Goal: Task Accomplishment & Management: Manage account settings

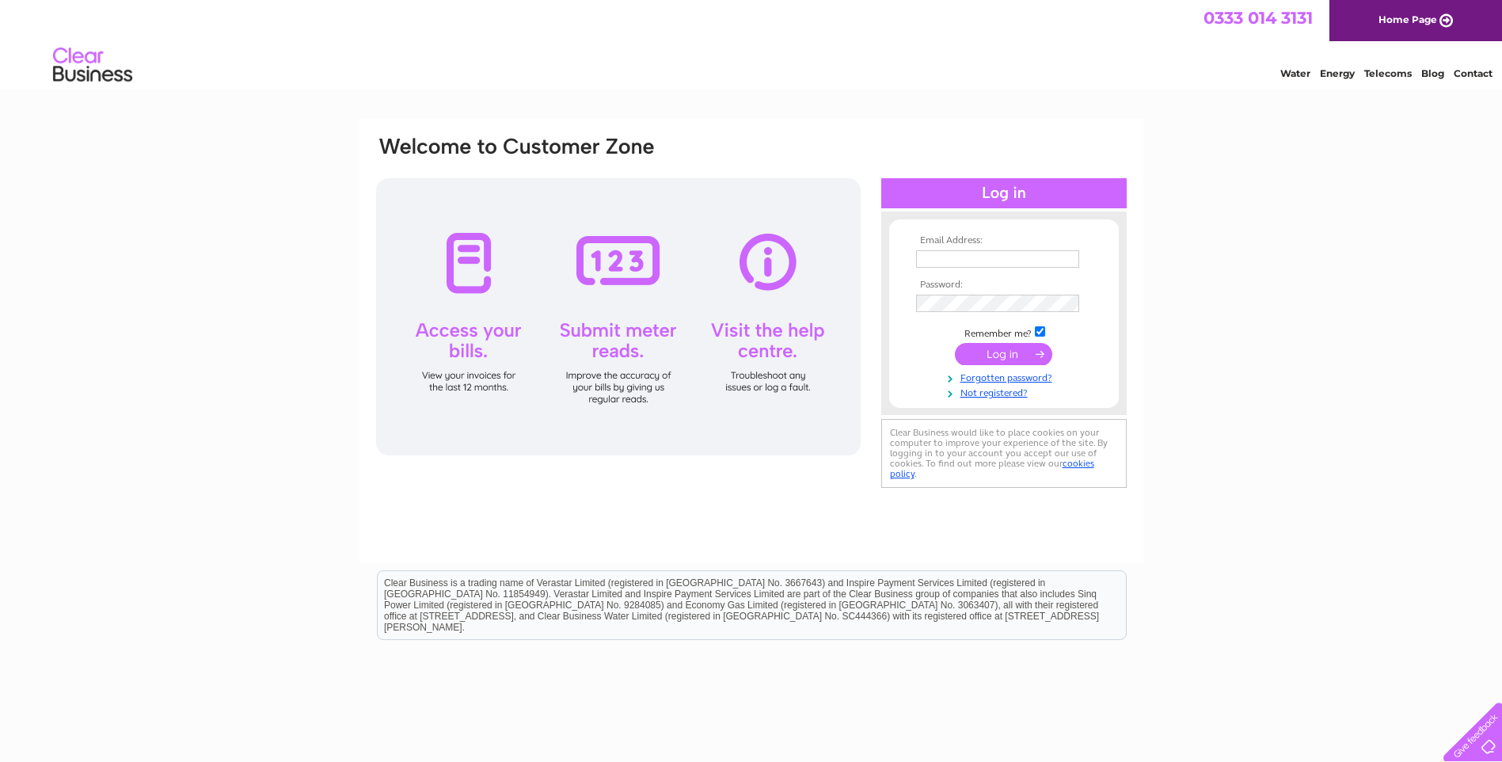
click at [1009, 261] on input "text" at bounding box center [997, 258] width 163 height 17
type input "daz@northernroofingsupplies.com"
click at [1010, 348] on input "submit" at bounding box center [1003, 354] width 97 height 22
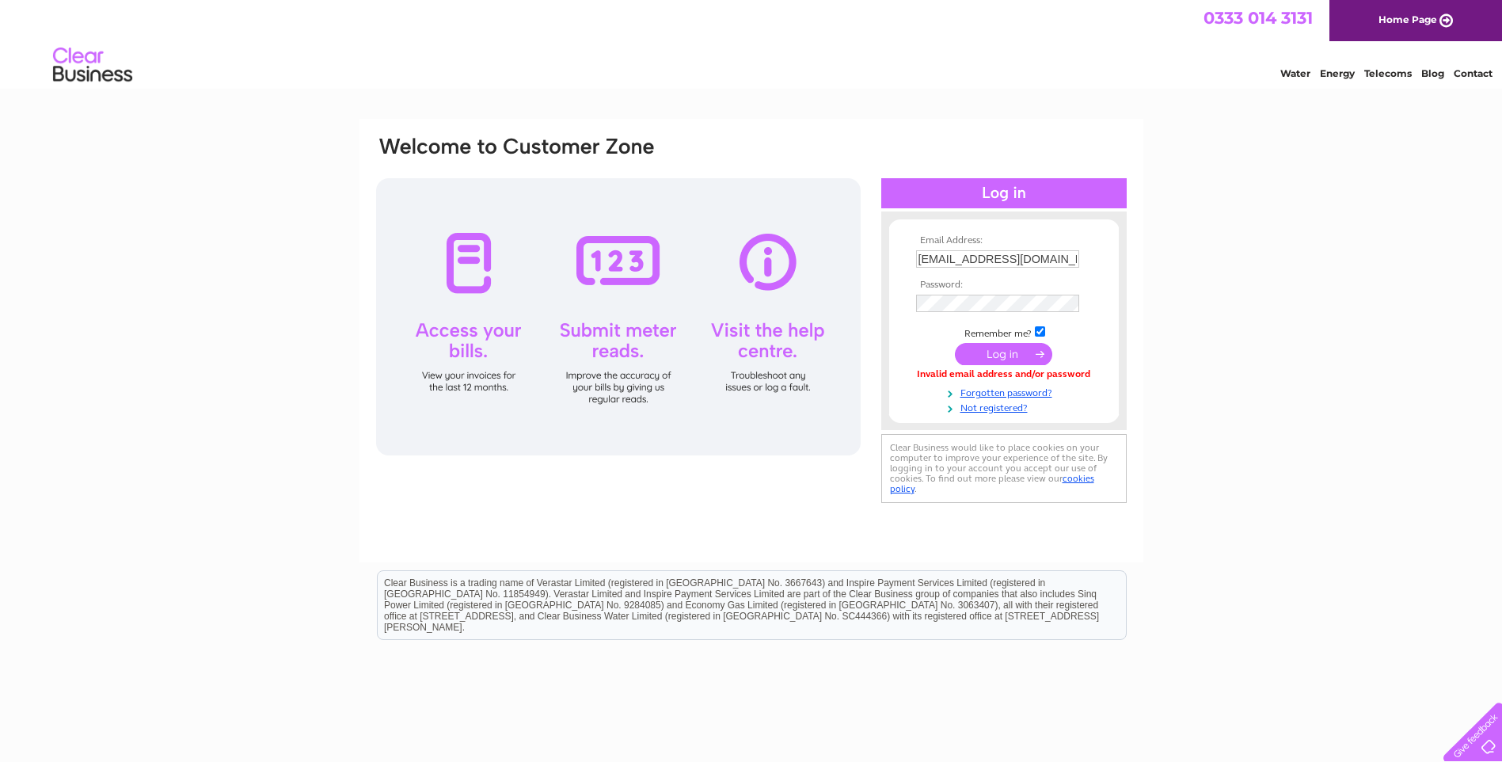
click at [1013, 351] on input "submit" at bounding box center [1003, 354] width 97 height 22
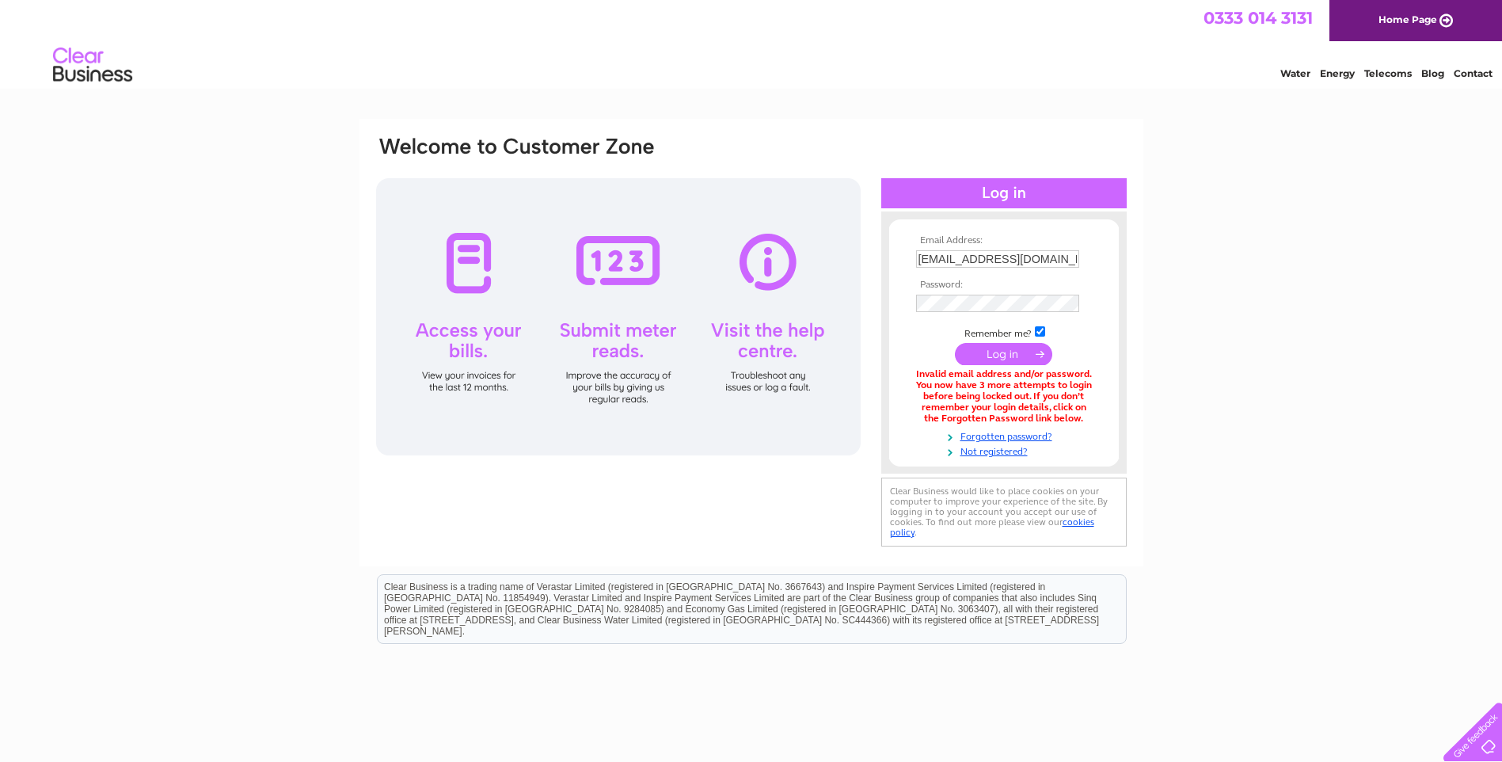
click at [991, 354] on input "submit" at bounding box center [1003, 354] width 97 height 22
click at [1000, 435] on link "Forgotten password?" at bounding box center [1006, 434] width 180 height 15
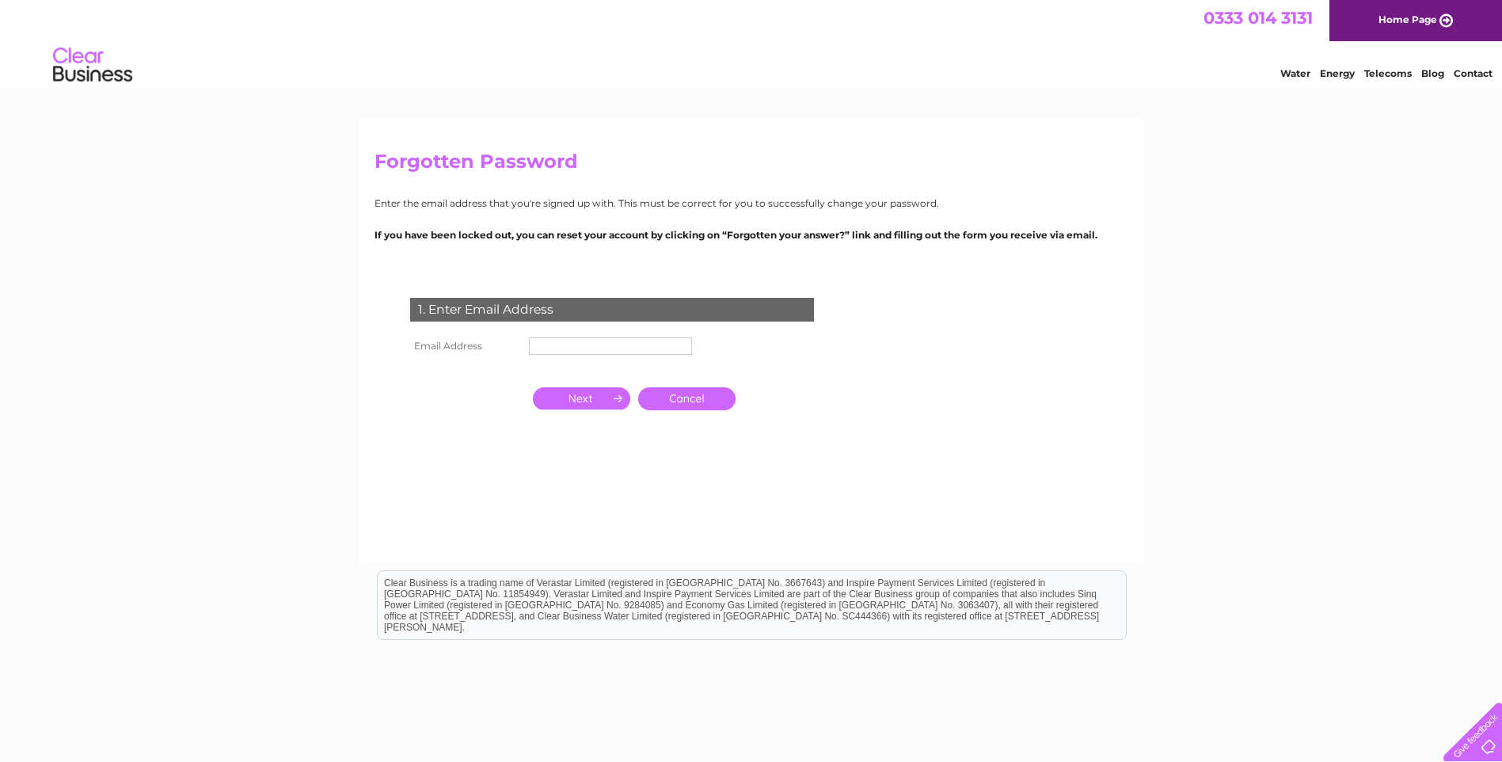
click at [683, 338] on input "text" at bounding box center [610, 345] width 163 height 17
type input "daz@northernroofingsupplies.com"
click at [605, 396] on input "button" at bounding box center [581, 400] width 97 height 22
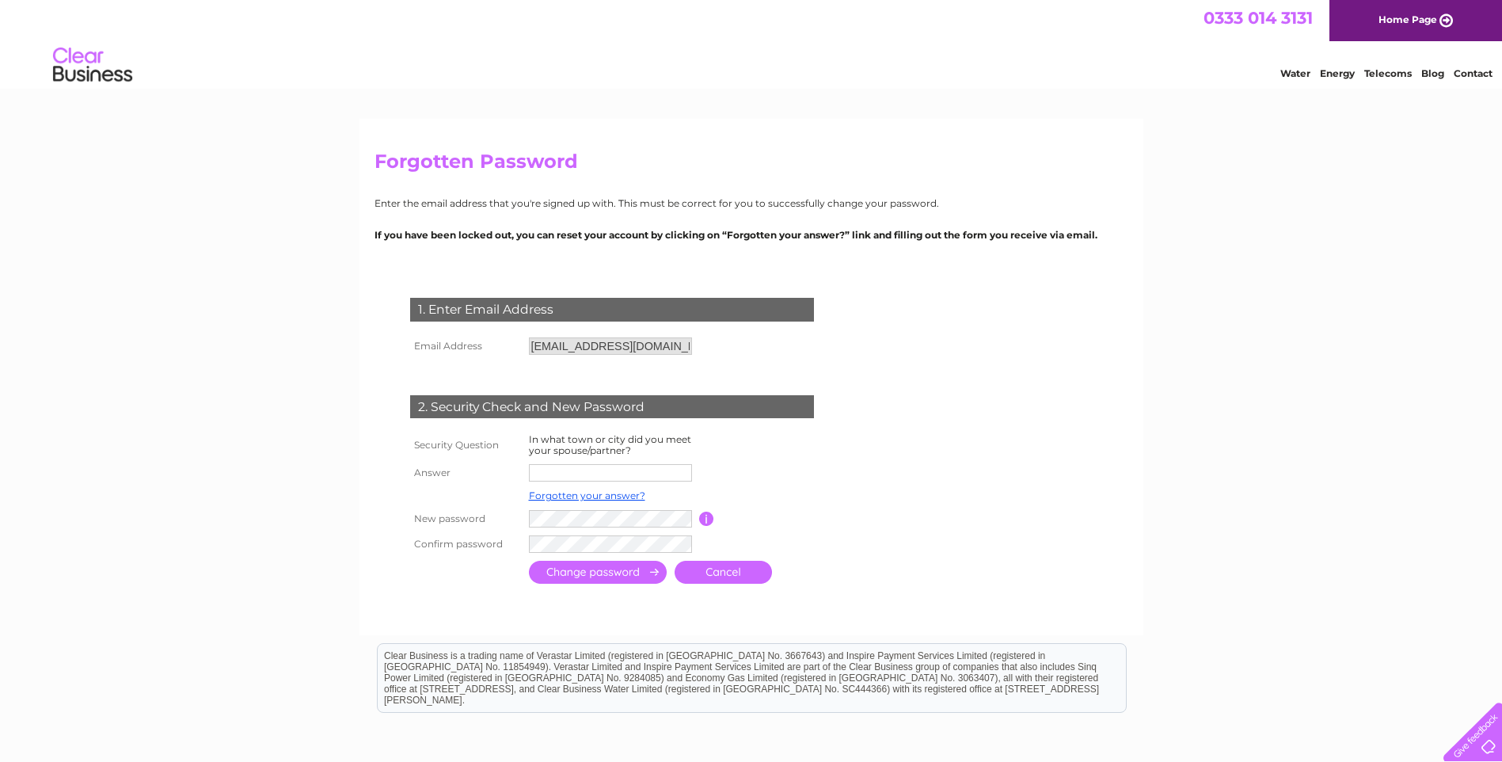
click at [618, 468] on input "text" at bounding box center [610, 472] width 163 height 17
type input "Leeds"
click at [607, 572] on input "submit" at bounding box center [598, 571] width 138 height 23
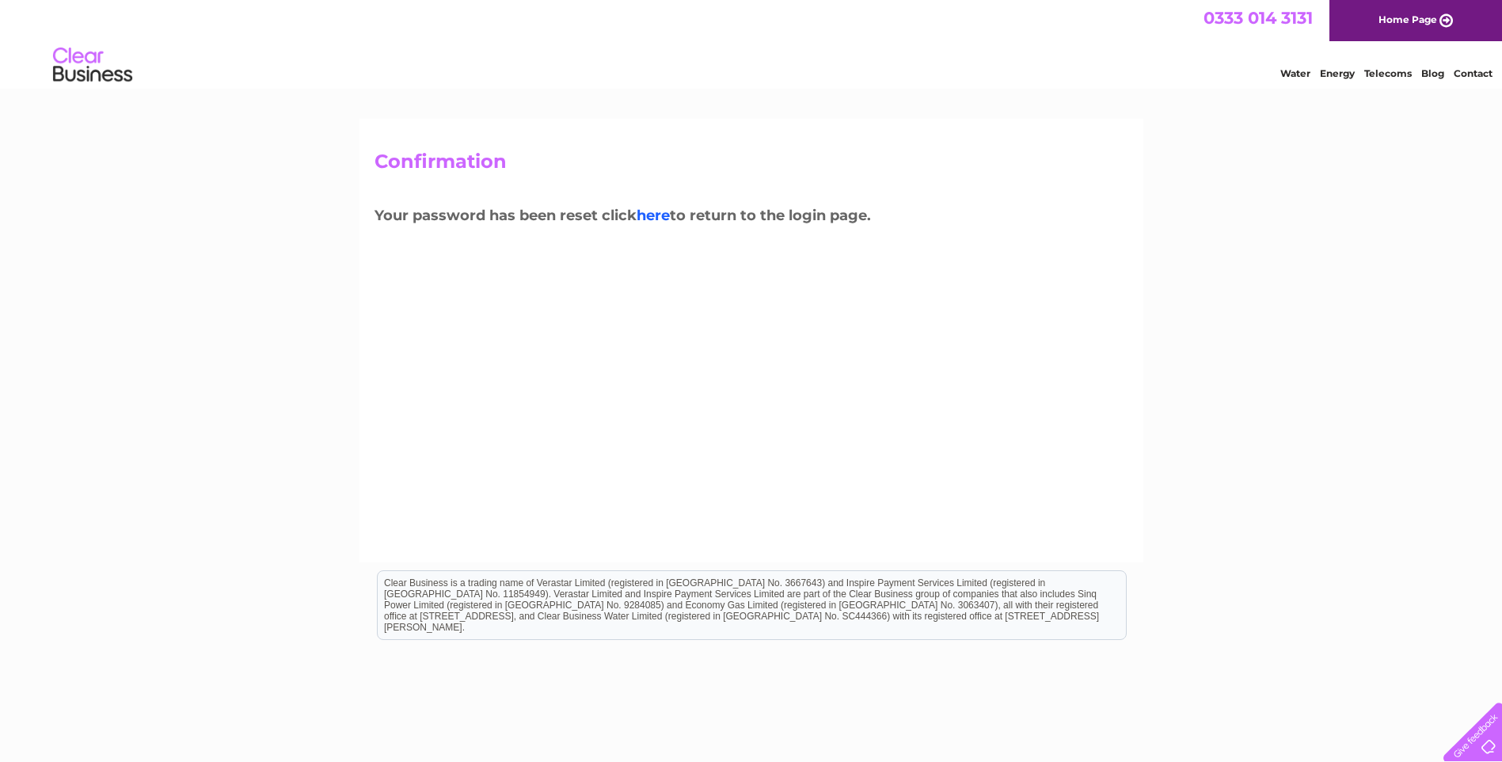
click at [653, 211] on link "here" at bounding box center [652, 215] width 33 height 17
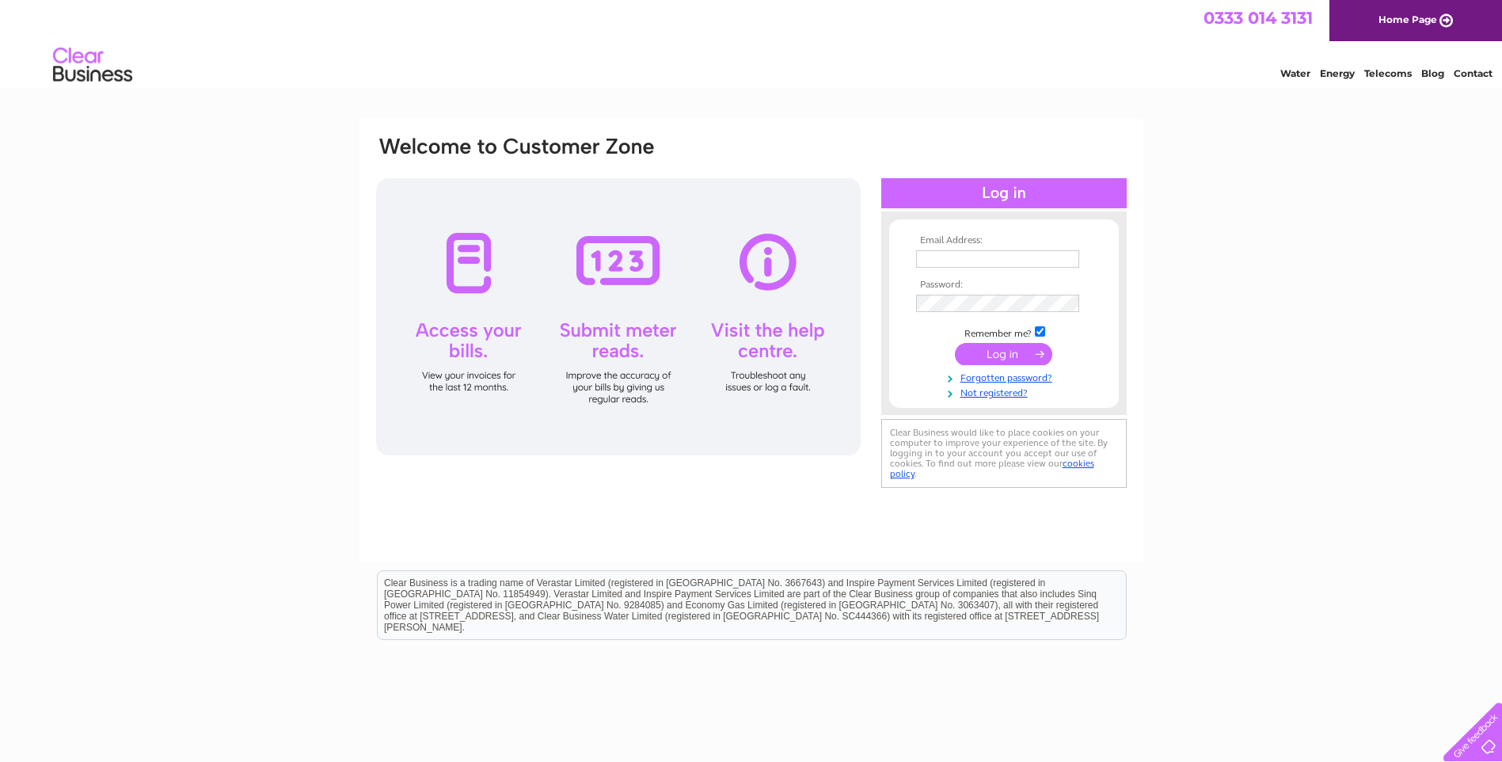
click at [963, 259] on input "text" at bounding box center [997, 258] width 163 height 17
type input "[EMAIL_ADDRESS][DOMAIN_NAME]"
click at [1001, 355] on input "submit" at bounding box center [1003, 355] width 97 height 22
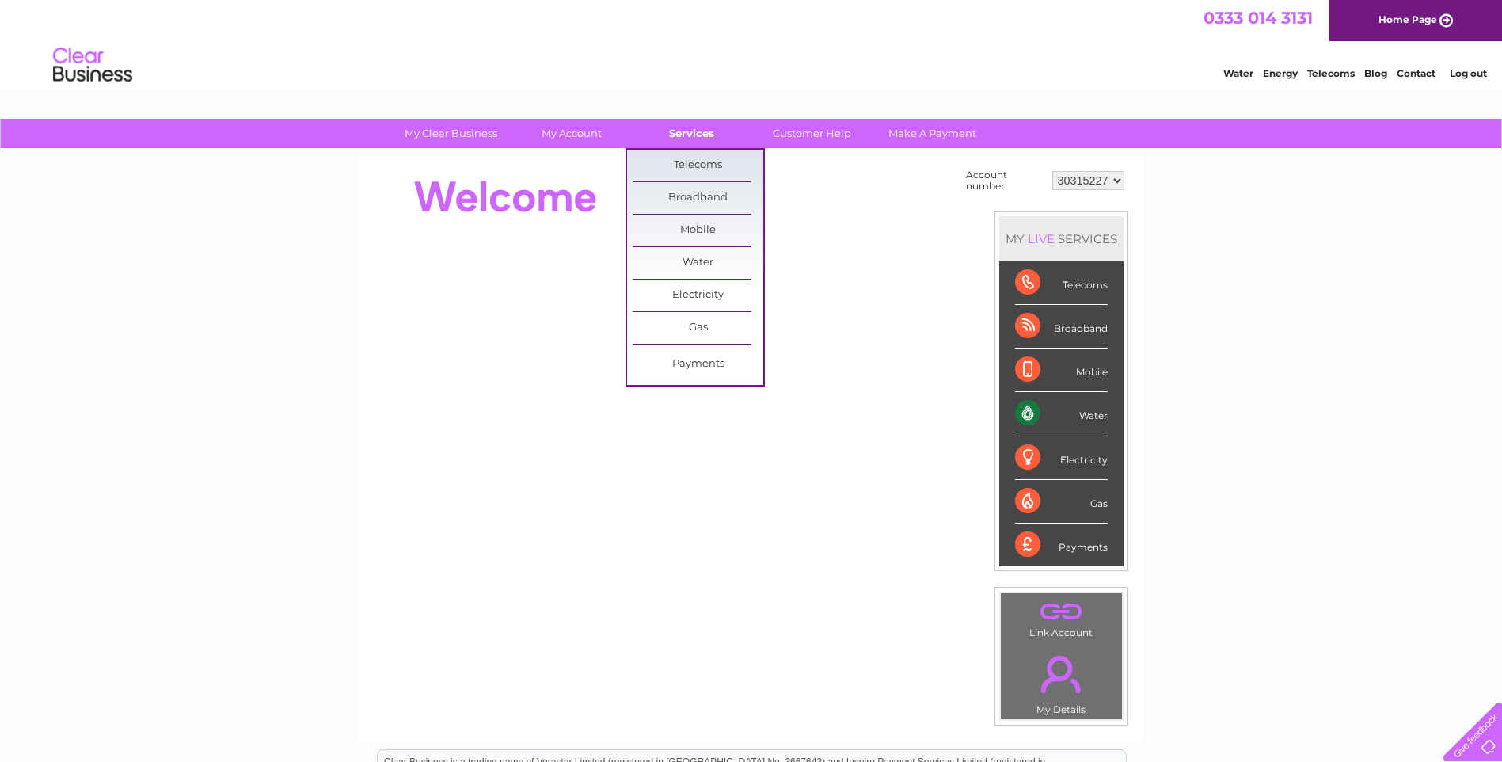
click at [699, 141] on link "Services" at bounding box center [691, 133] width 131 height 29
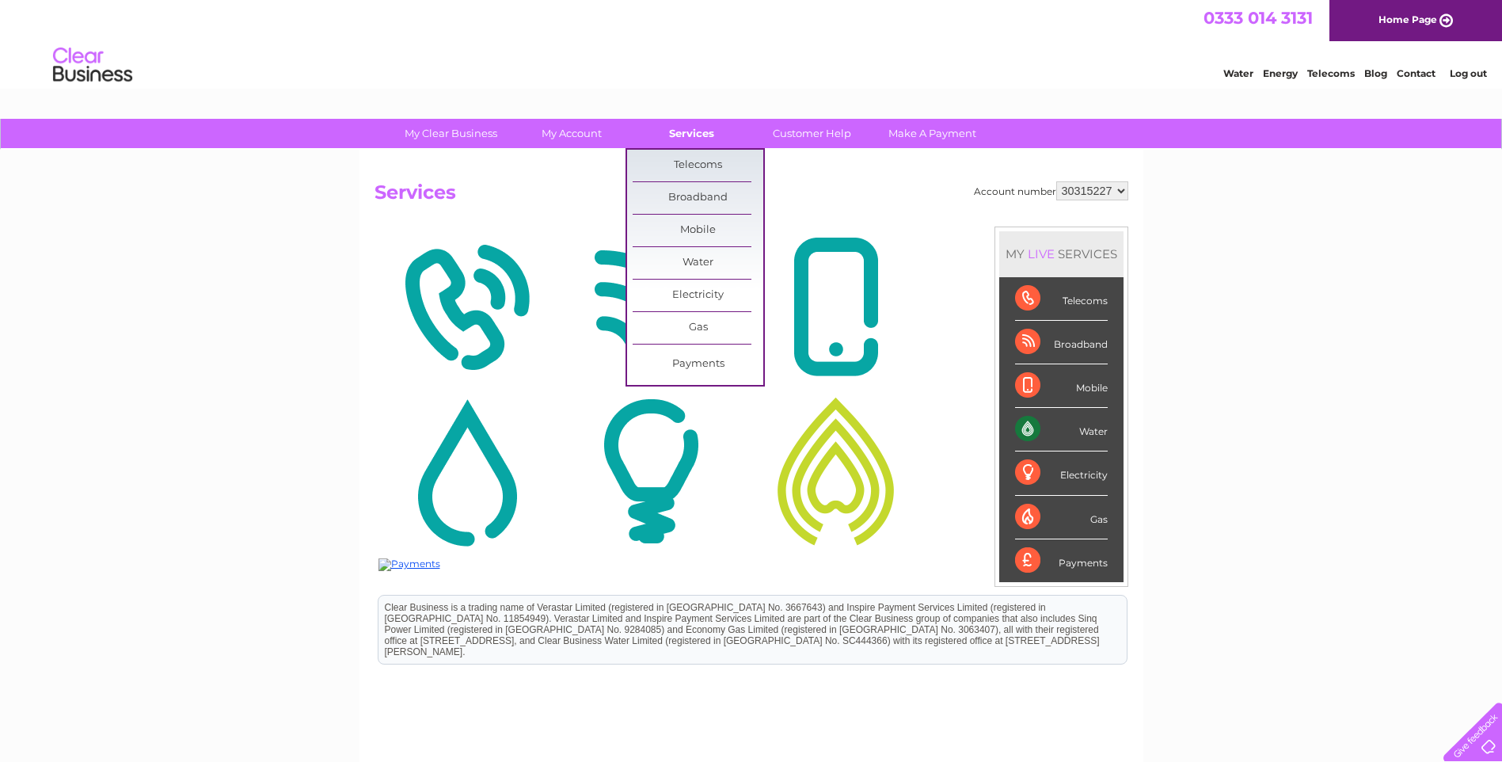
click at [698, 135] on link "Services" at bounding box center [691, 133] width 131 height 29
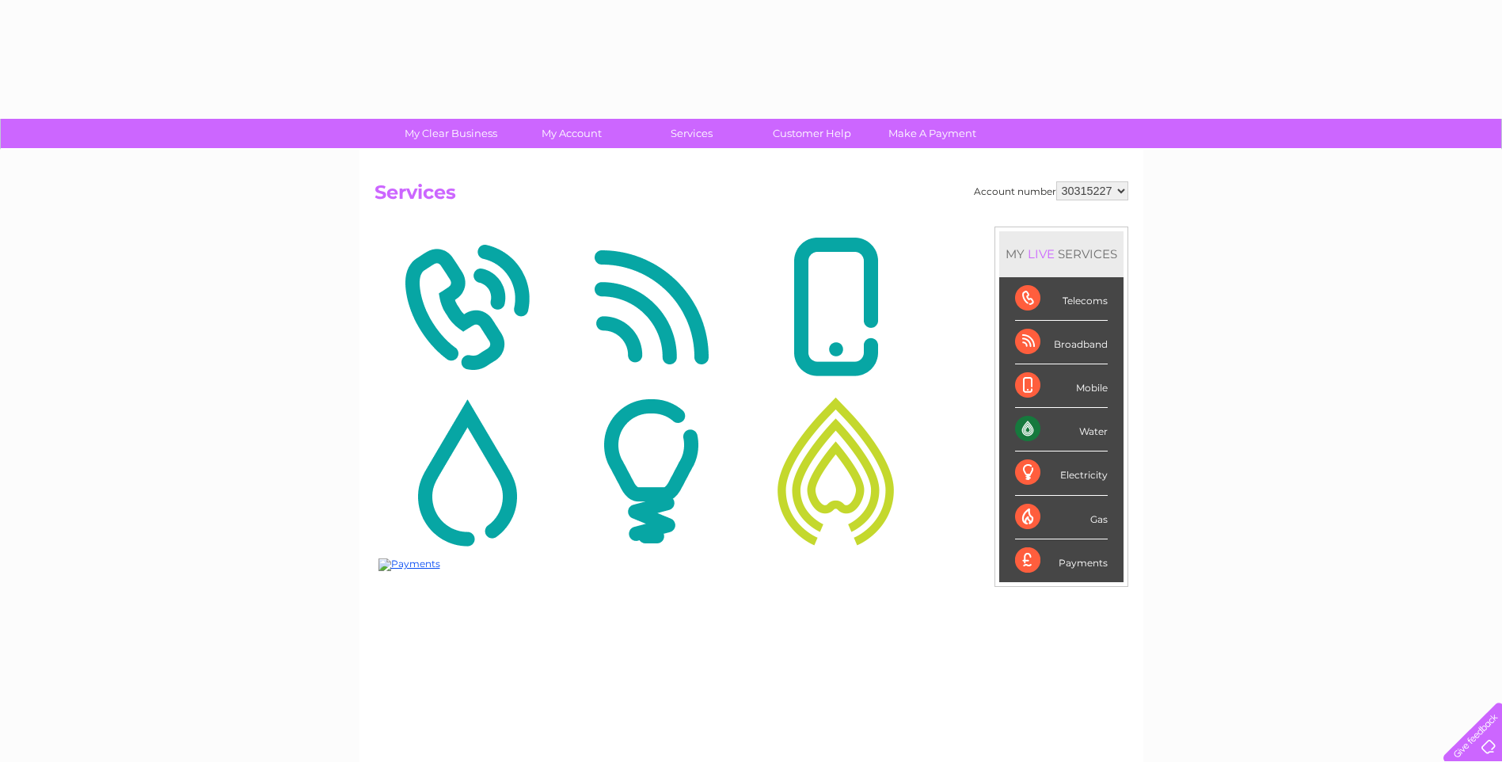
click at [701, 260] on img at bounding box center [651, 307] width 177 height 154
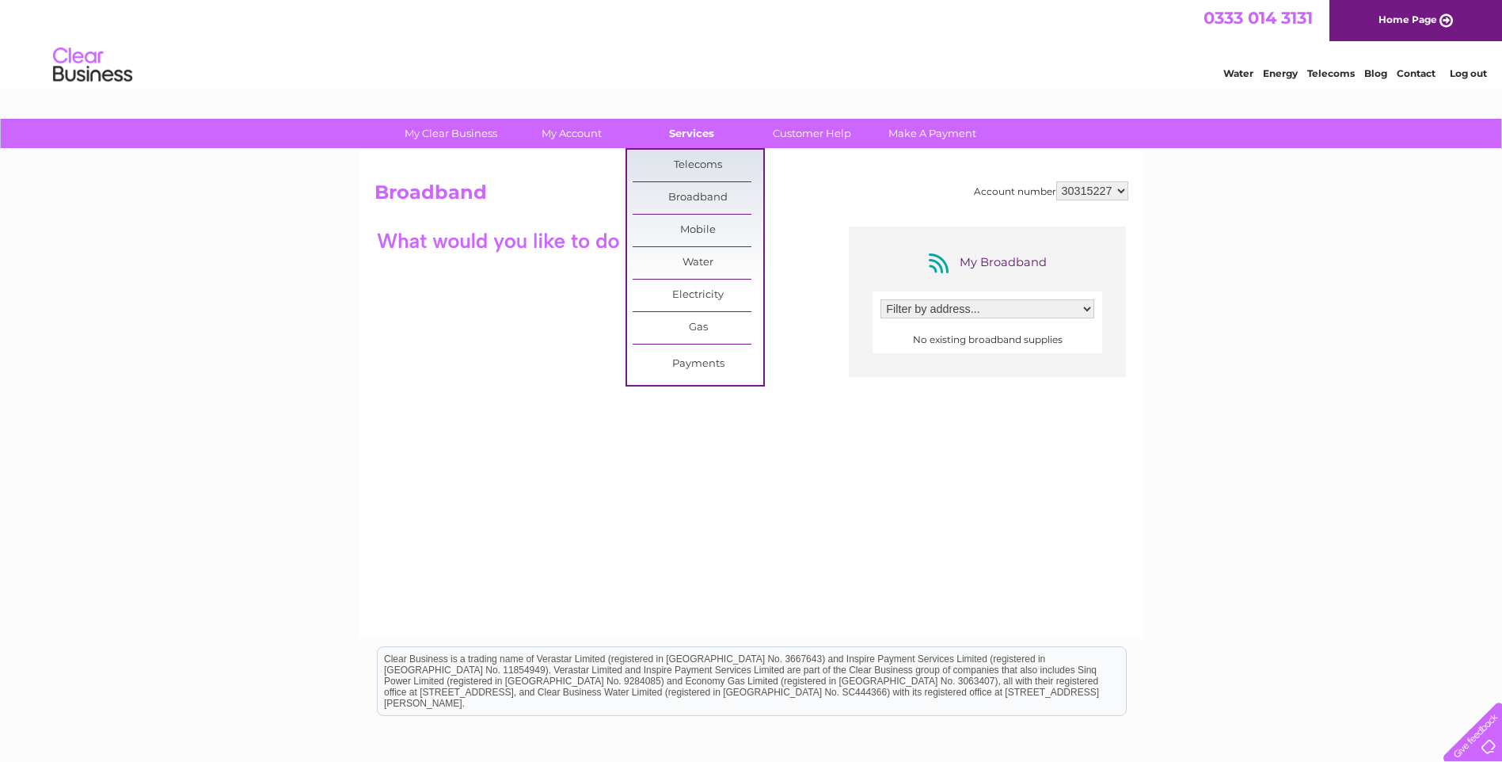
click at [691, 127] on link "Services" at bounding box center [691, 133] width 131 height 29
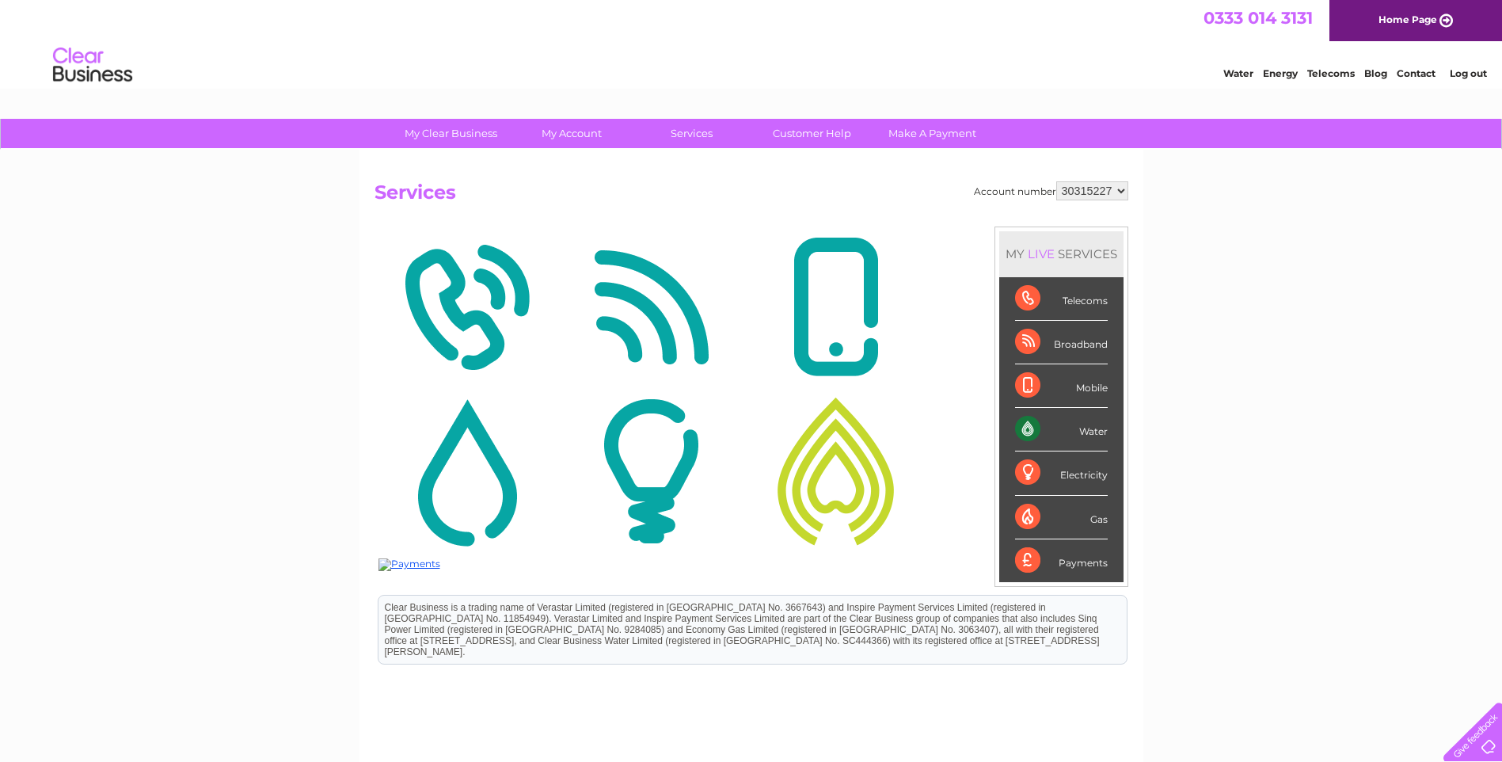
click at [691, 127] on link "Services" at bounding box center [691, 133] width 131 height 29
click at [681, 133] on link "Services" at bounding box center [691, 133] width 131 height 29
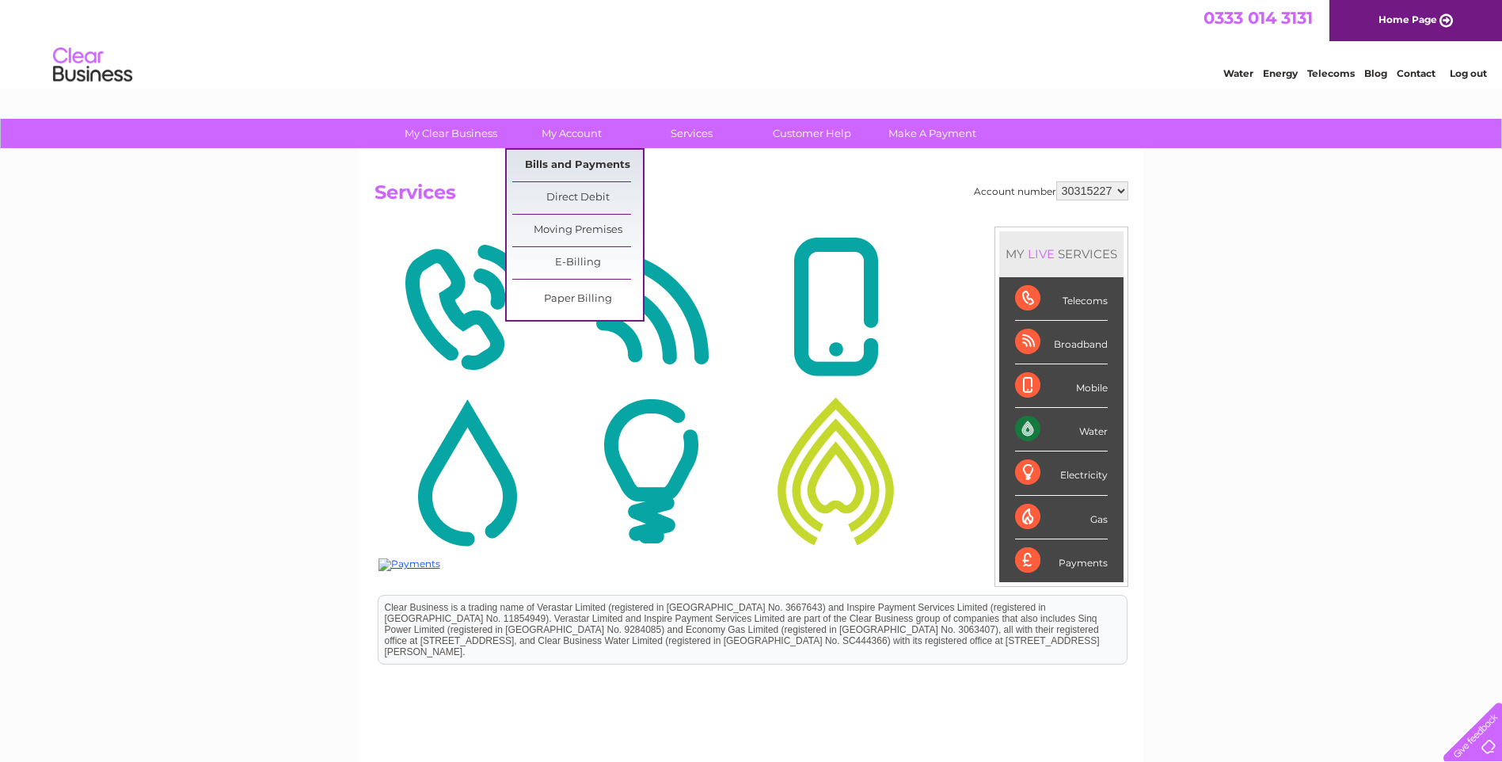
click at [570, 169] on link "Bills and Payments" at bounding box center [577, 166] width 131 height 32
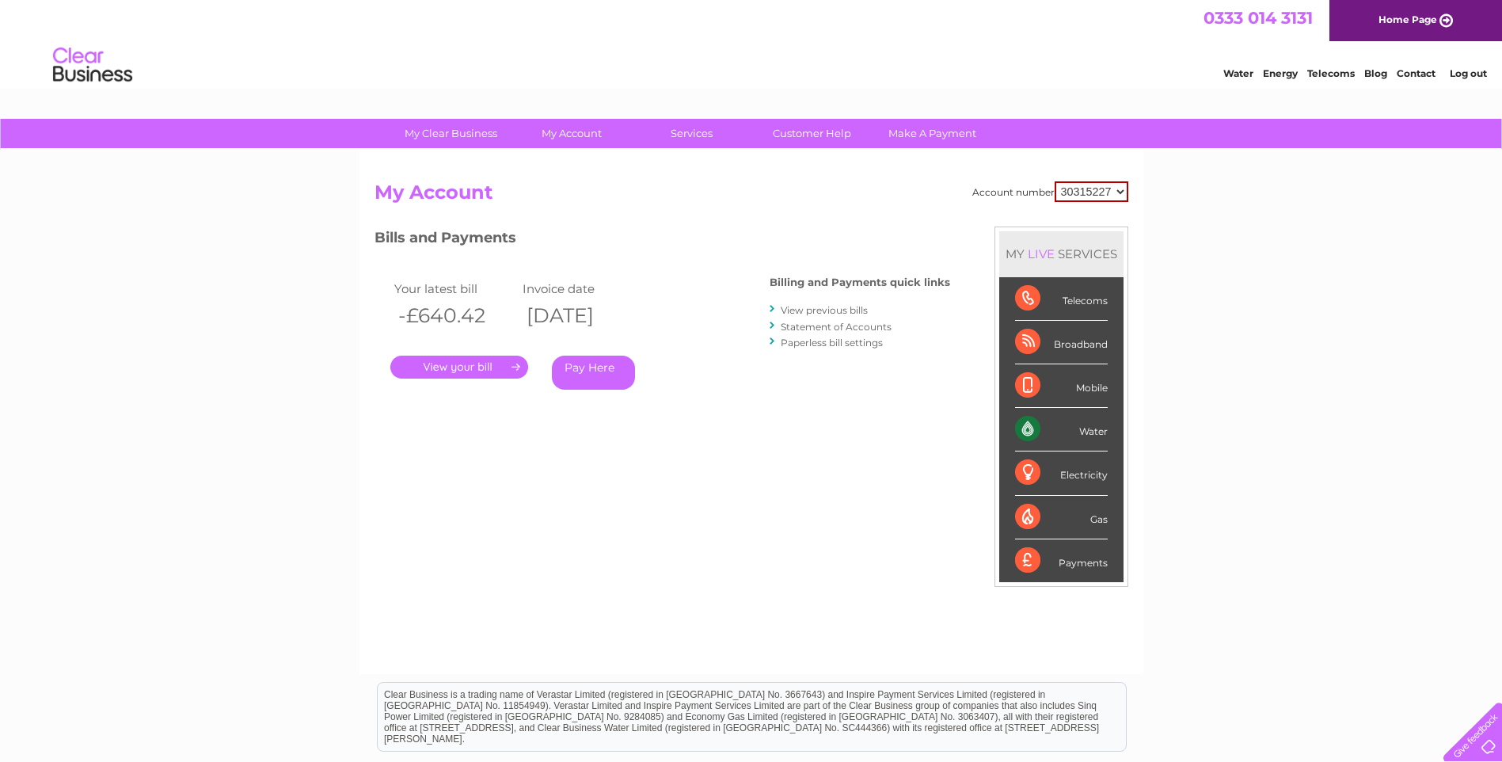
click at [471, 363] on link "." at bounding box center [459, 366] width 138 height 23
